Goal: Complete application form

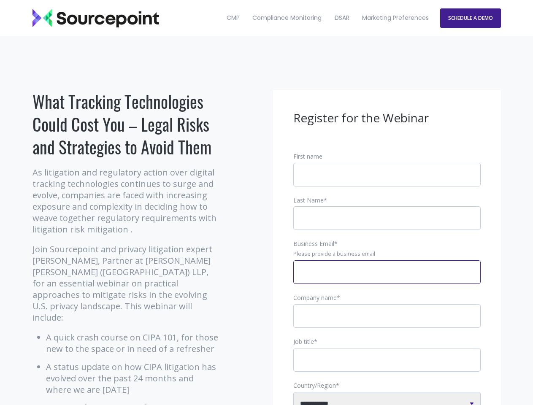
click at [387, 279] on input "Business Email *" at bounding box center [386, 272] width 187 height 24
